Goal: Task Accomplishment & Management: Manage account settings

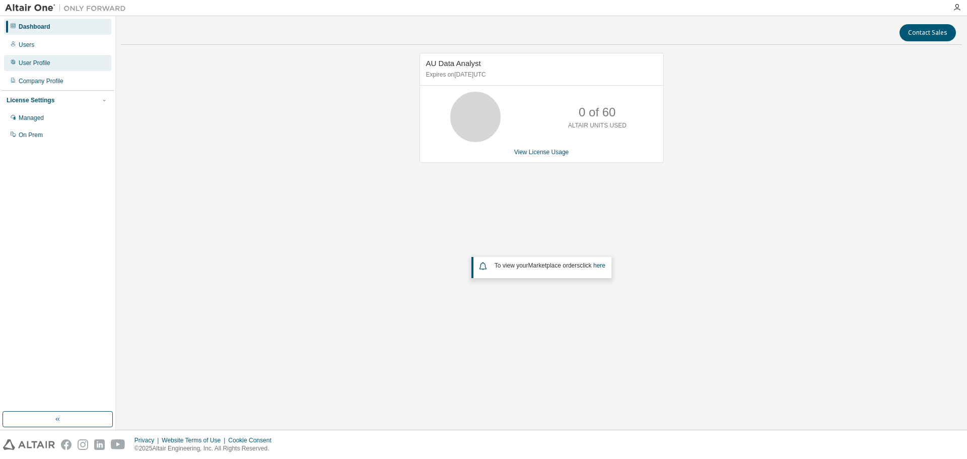
click at [31, 63] on div "User Profile" at bounding box center [35, 63] width 32 height 8
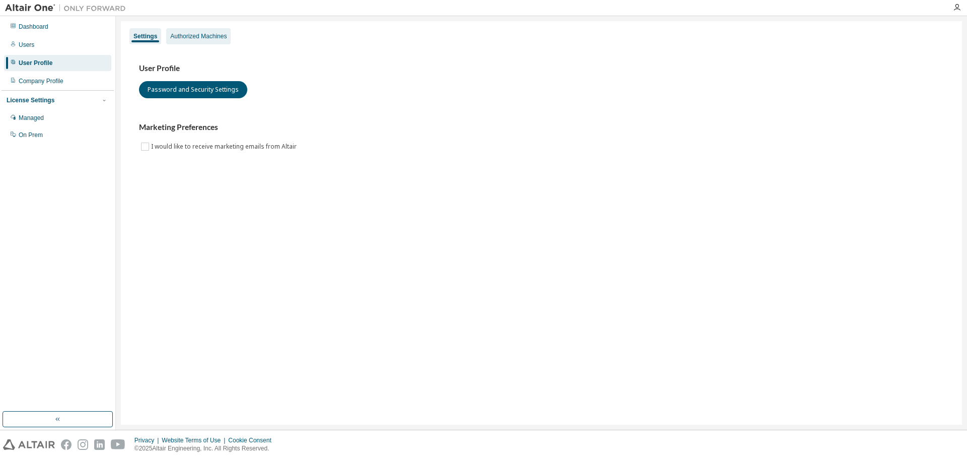
click at [194, 35] on div "Authorized Machines" at bounding box center [198, 36] width 56 height 8
